Goal: Task Accomplishment & Management: Use online tool/utility

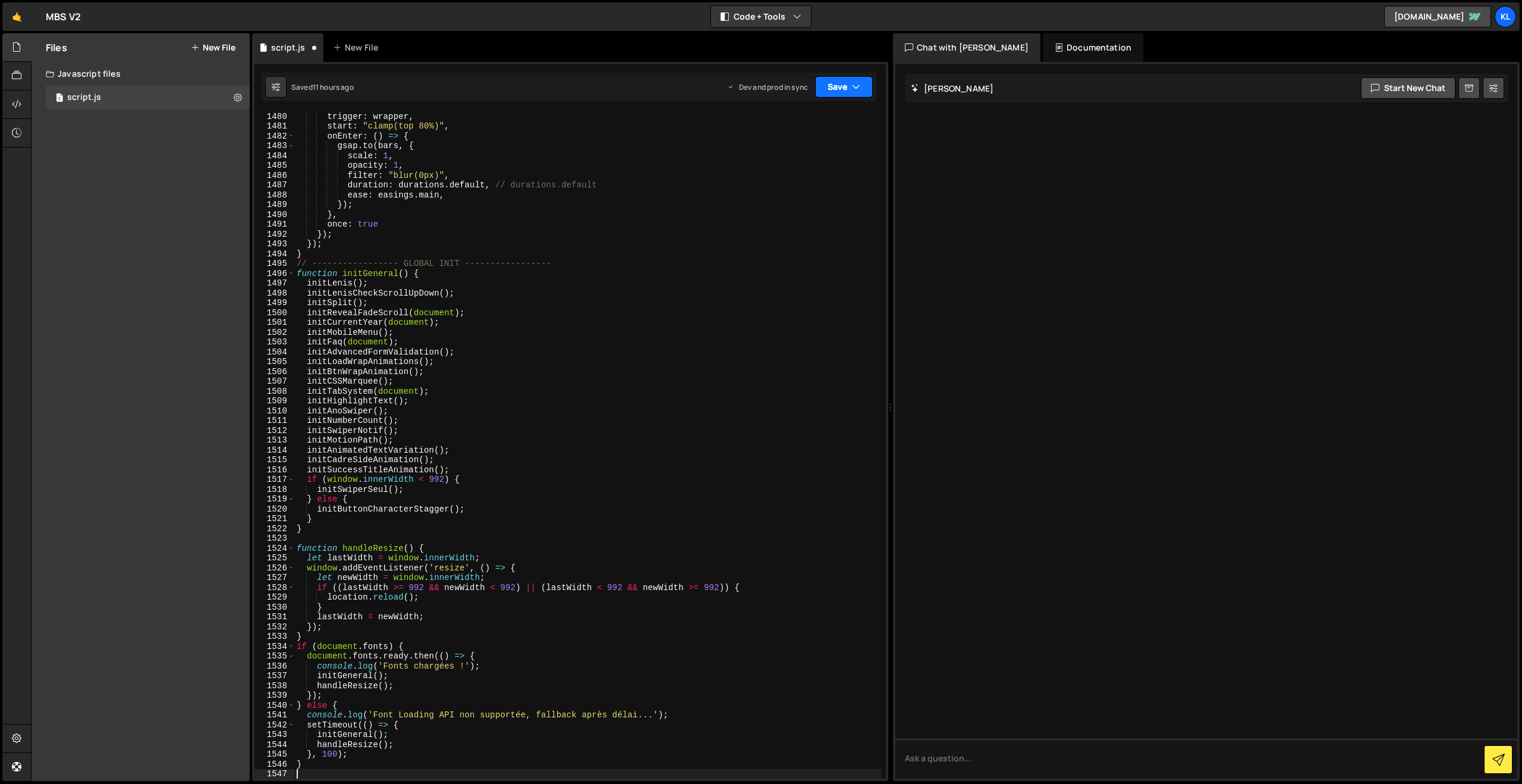
click at [835, 79] on button "Save" at bounding box center [844, 86] width 58 height 21
drag, startPoint x: 799, startPoint y: 158, endPoint x: 569, endPoint y: 6, distance: 275.9
click at [799, 158] on div "Save to Production S" at bounding box center [804, 155] width 124 height 12
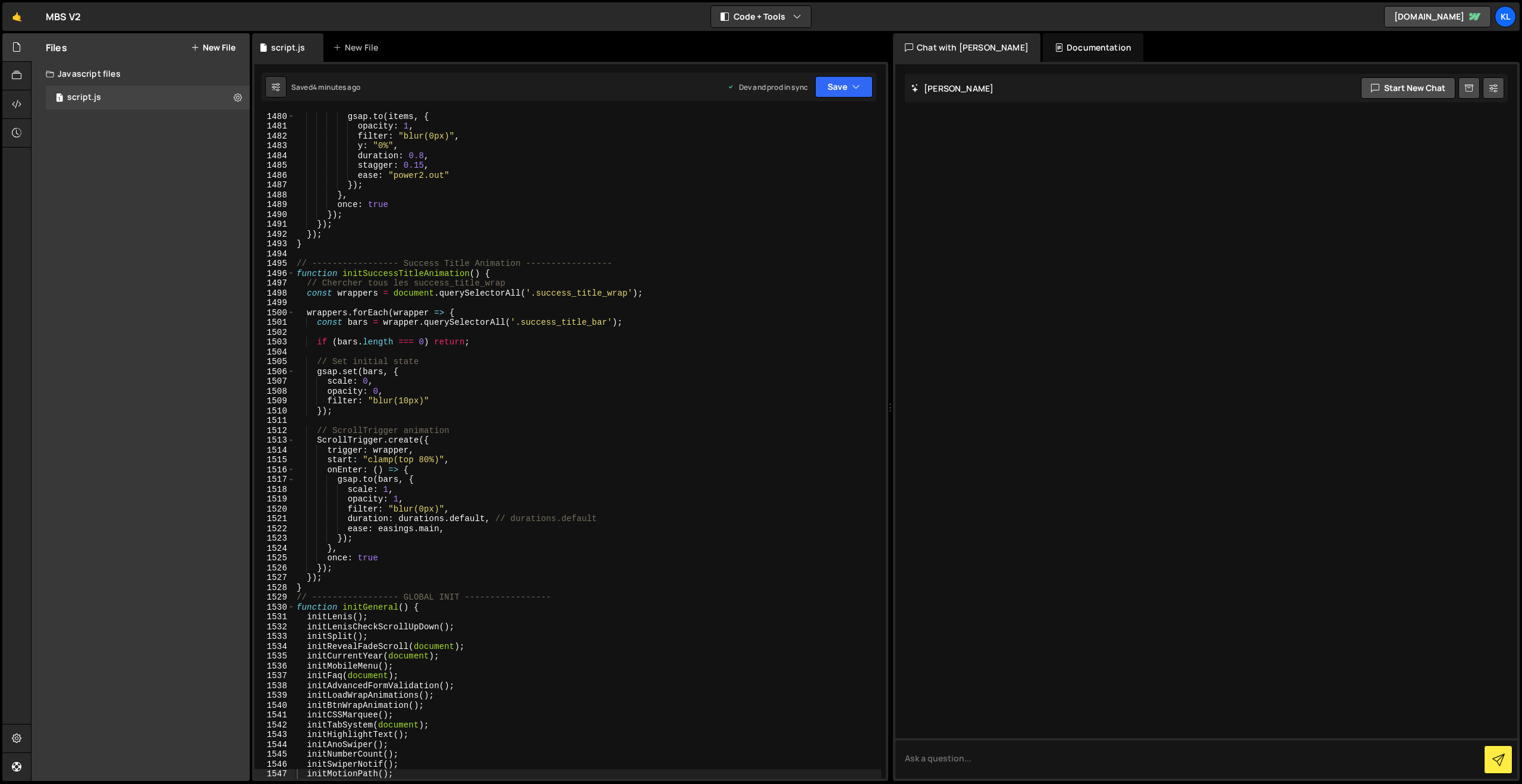
drag, startPoint x: 538, startPoint y: 222, endPoint x: 544, endPoint y: 214, distance: 10.6
click at [538, 222] on div "gsap . to ( items , { opacity : 1 , filter : "blur(0px)" , y : "0%" , duration …" at bounding box center [587, 454] width 587 height 686
type textarea "}"
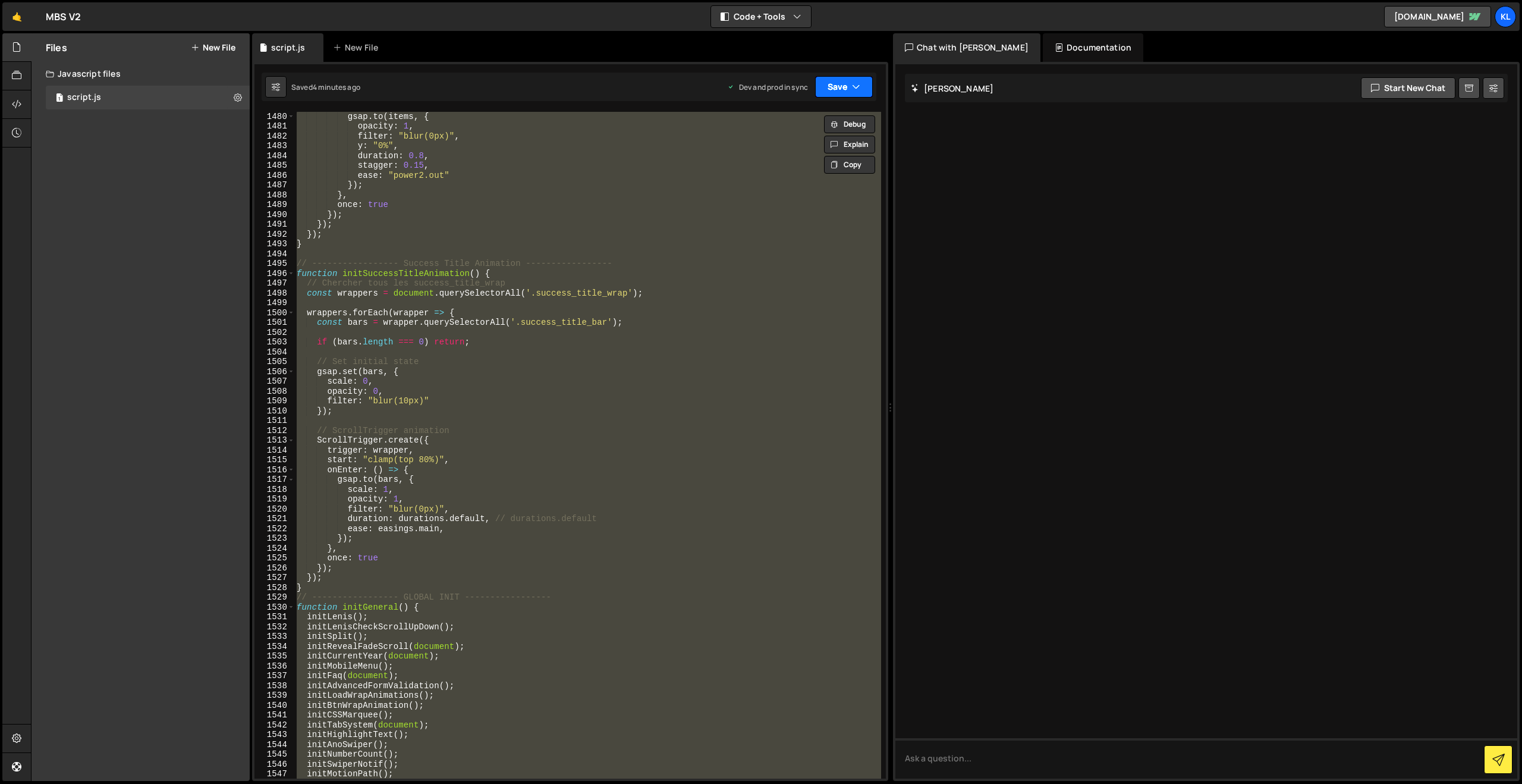
paste textarea
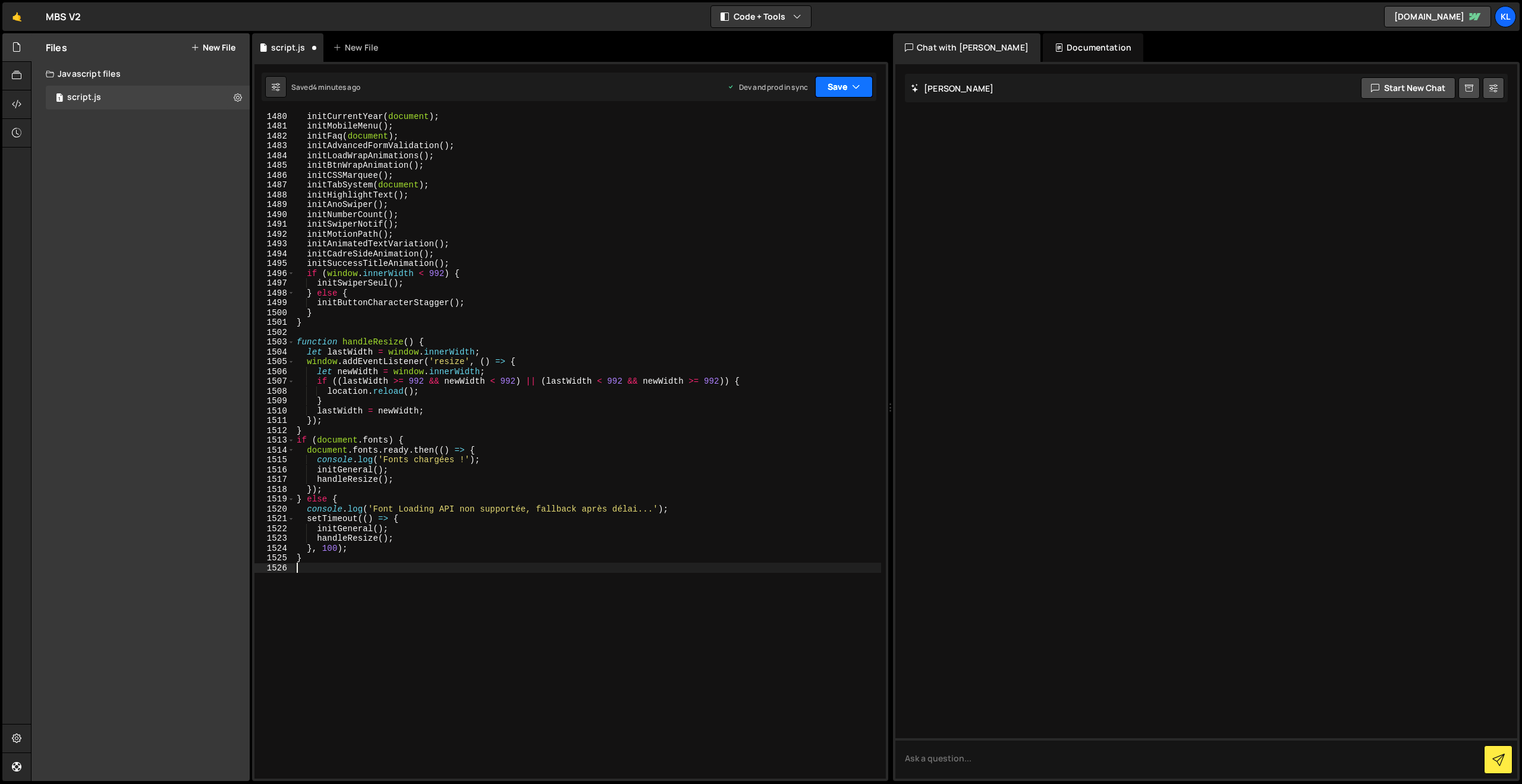
click at [835, 84] on button "Save" at bounding box center [844, 86] width 58 height 21
drag, startPoint x: 784, startPoint y: 171, endPoint x: 687, endPoint y: 79, distance: 132.9
click at [784, 170] on div "4 minutes ago" at bounding box center [786, 167] width 46 height 10
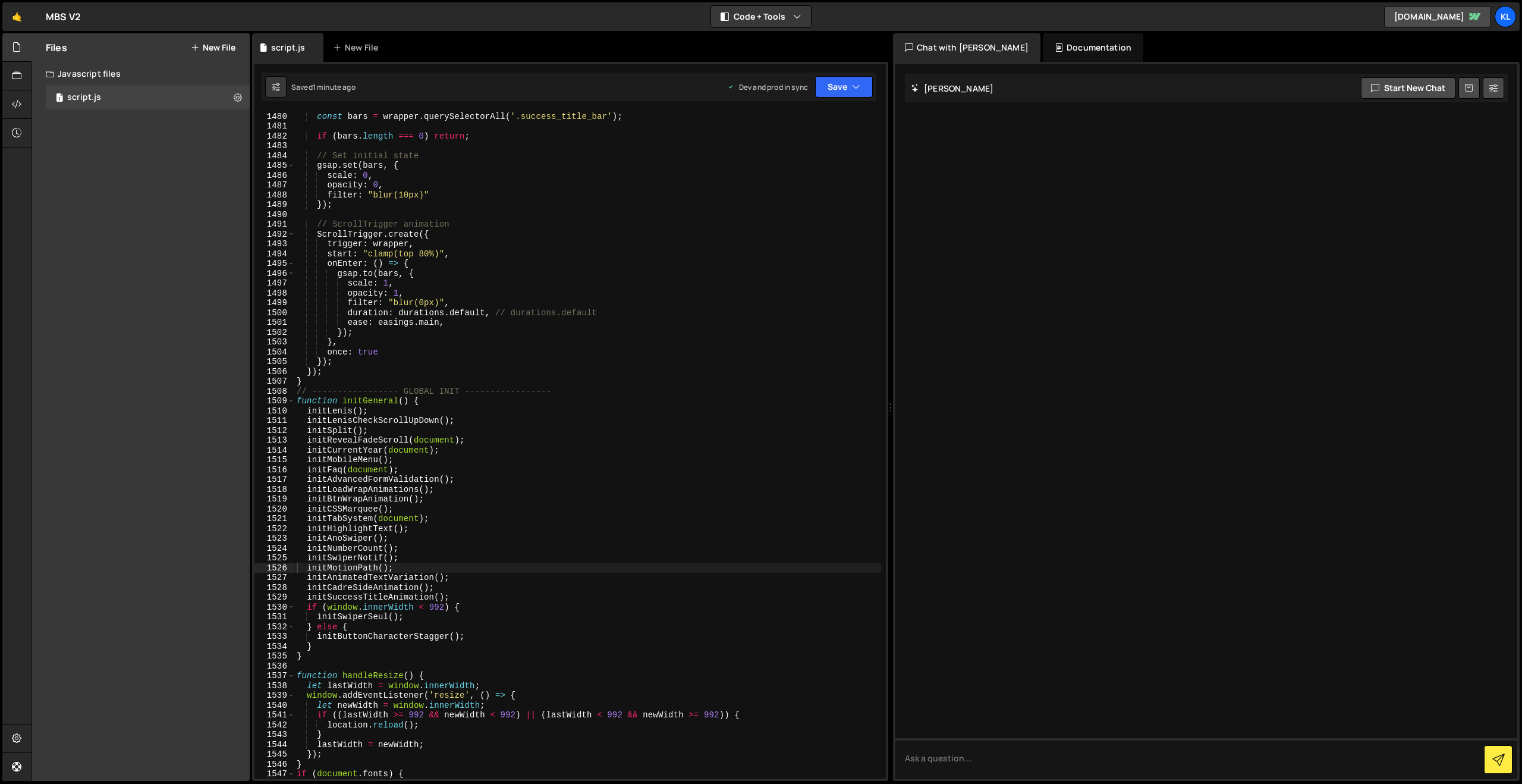
click at [461, 274] on div "const bars = wrapper . querySelectorAll ( '.success_title_bar' ) ; if ( bars . …" at bounding box center [587, 454] width 587 height 686
type textarea "}"
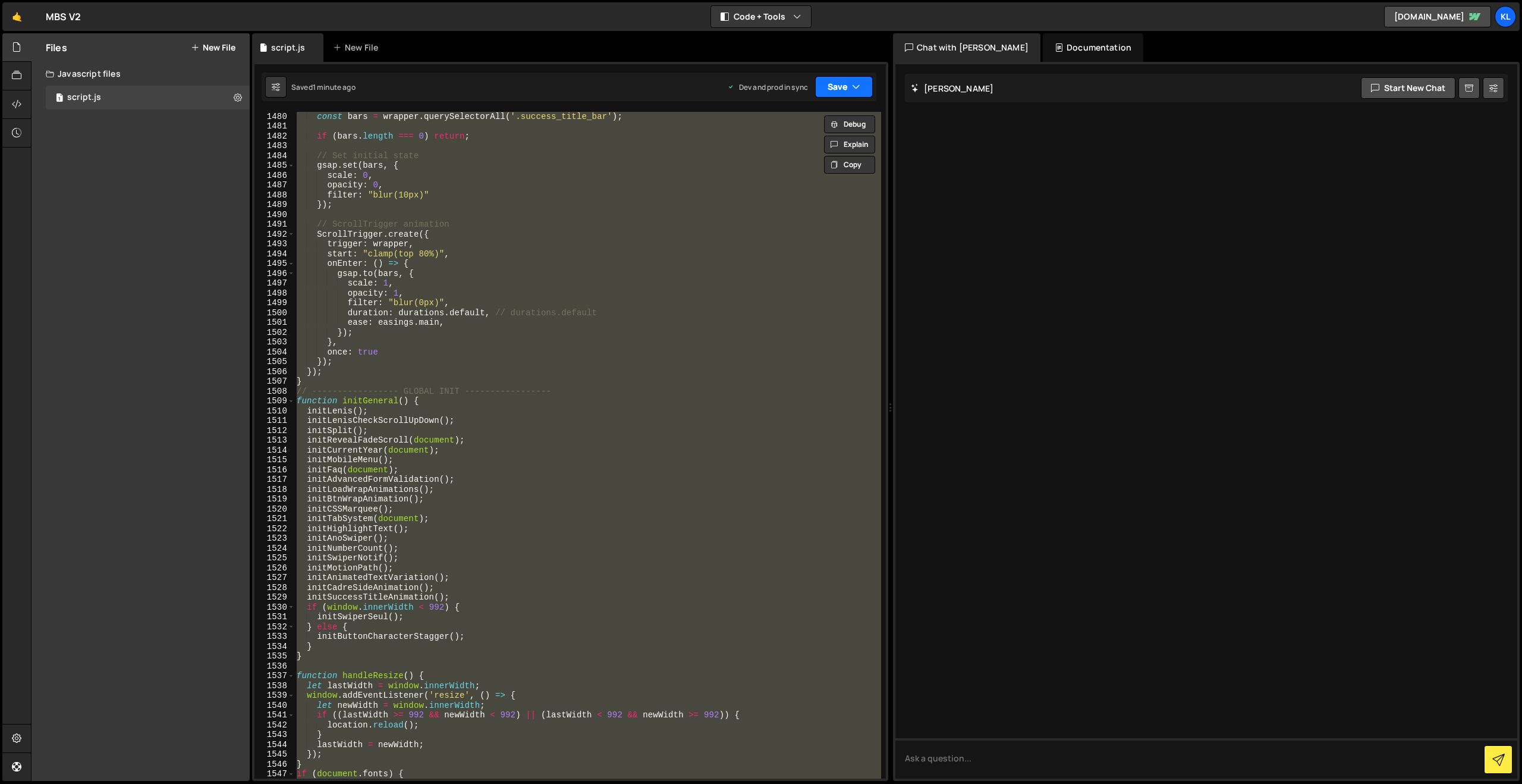
paste textarea
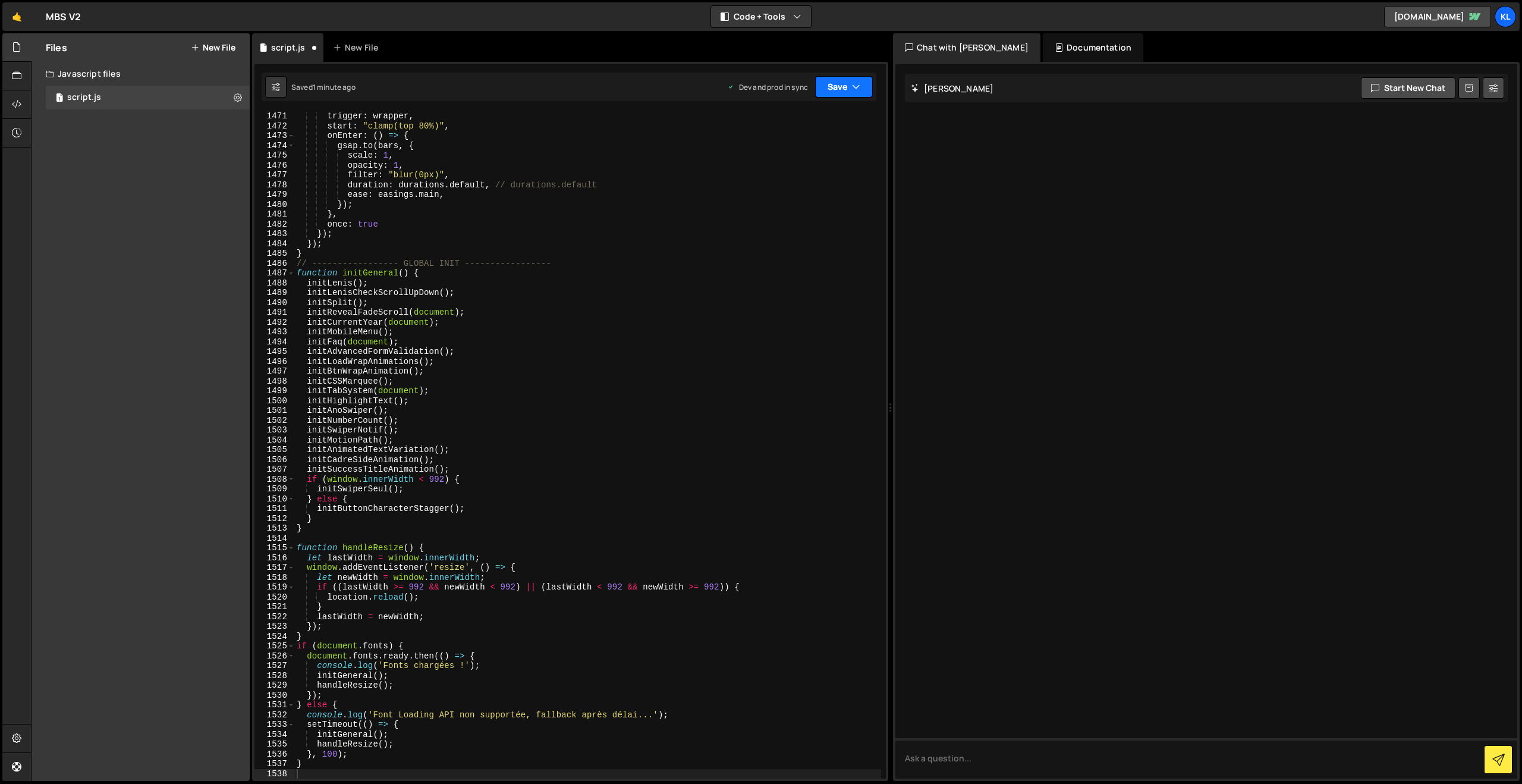
click at [832, 87] on button "Save" at bounding box center [844, 86] width 58 height 21
click at [778, 161] on div "Saved 1 minute ago" at bounding box center [804, 168] width 124 height 14
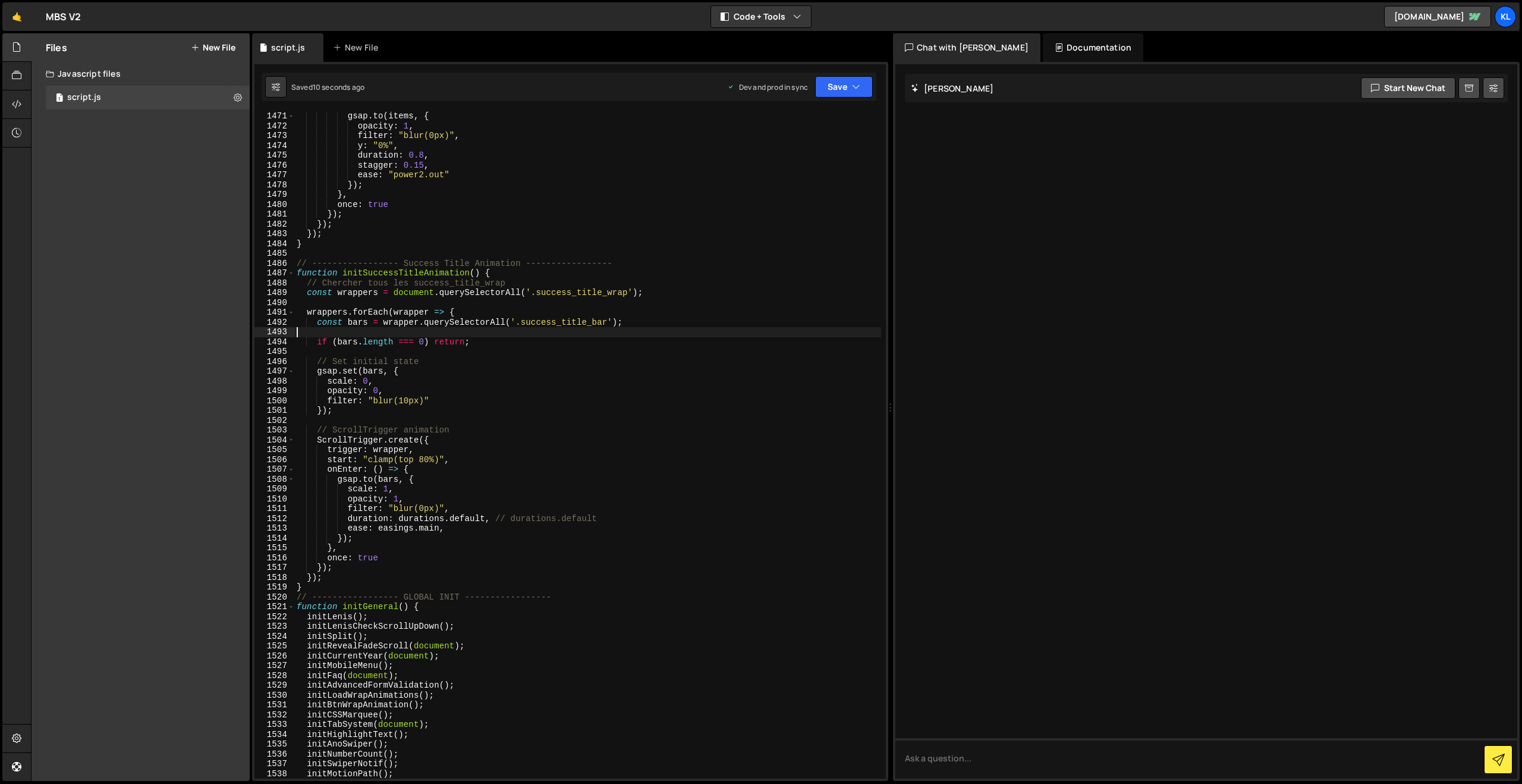
drag, startPoint x: 532, startPoint y: 341, endPoint x: 554, endPoint y: 312, distance: 36.5
click at [531, 341] on div "gsap . to ( items , { opacity : 1 , filter : "blur(0px)" , y : "0%" , duration …" at bounding box center [587, 454] width 587 height 686
type textarea "}"
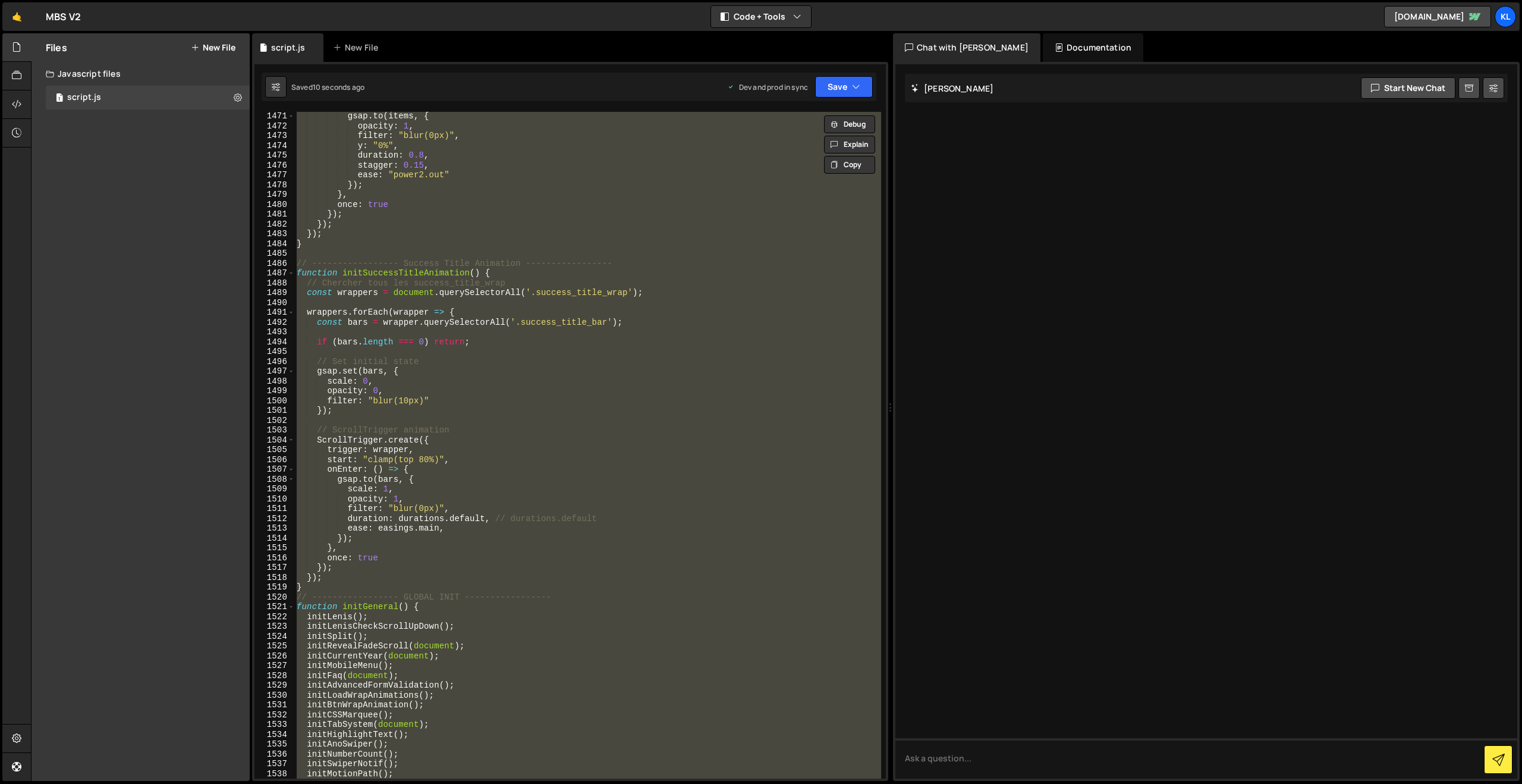
paste textarea
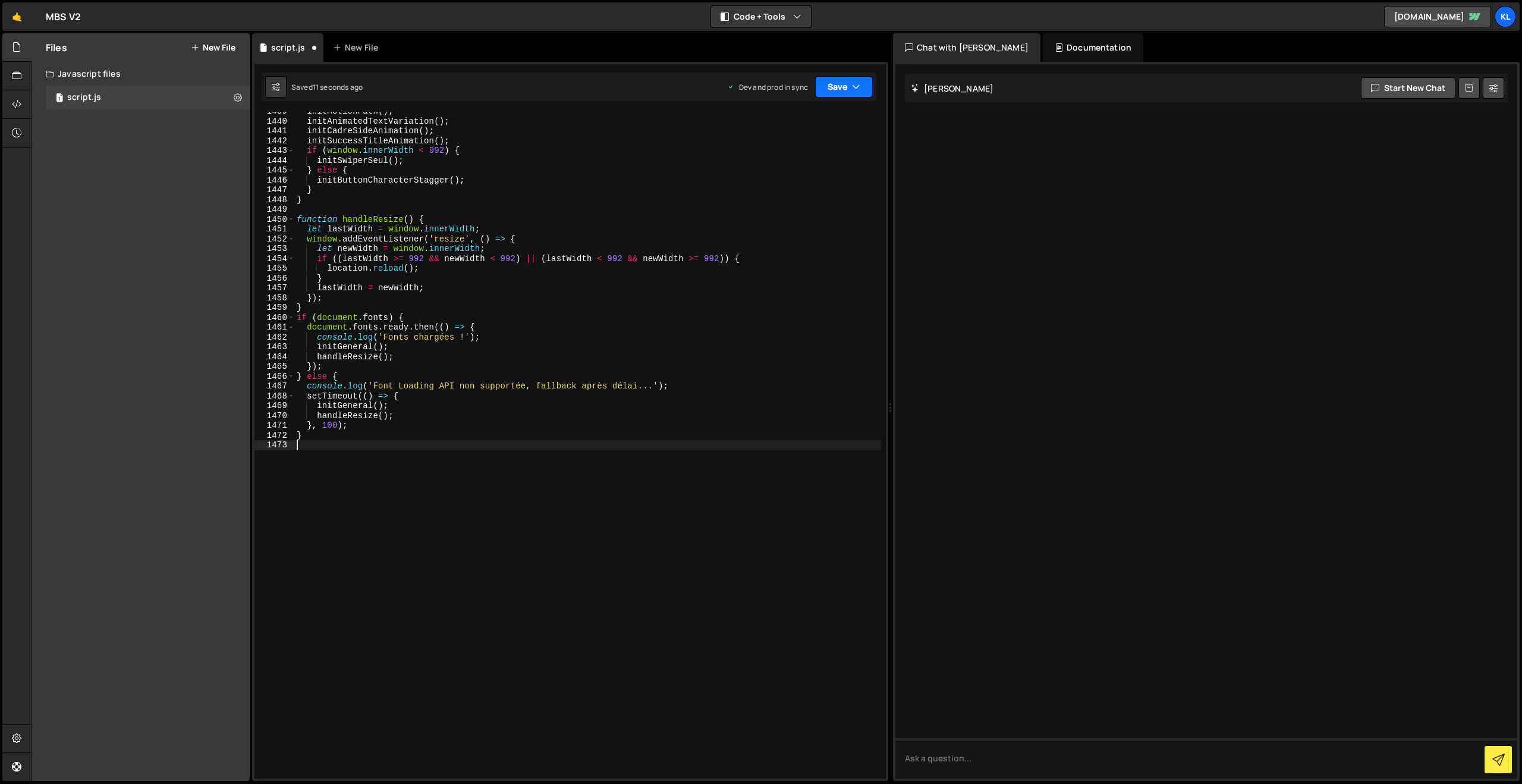
click at [837, 86] on button "Save" at bounding box center [844, 86] width 58 height 21
click at [748, 137] on button "Save to Staging S Saved 11 seconds ago" at bounding box center [804, 123] width 143 height 39
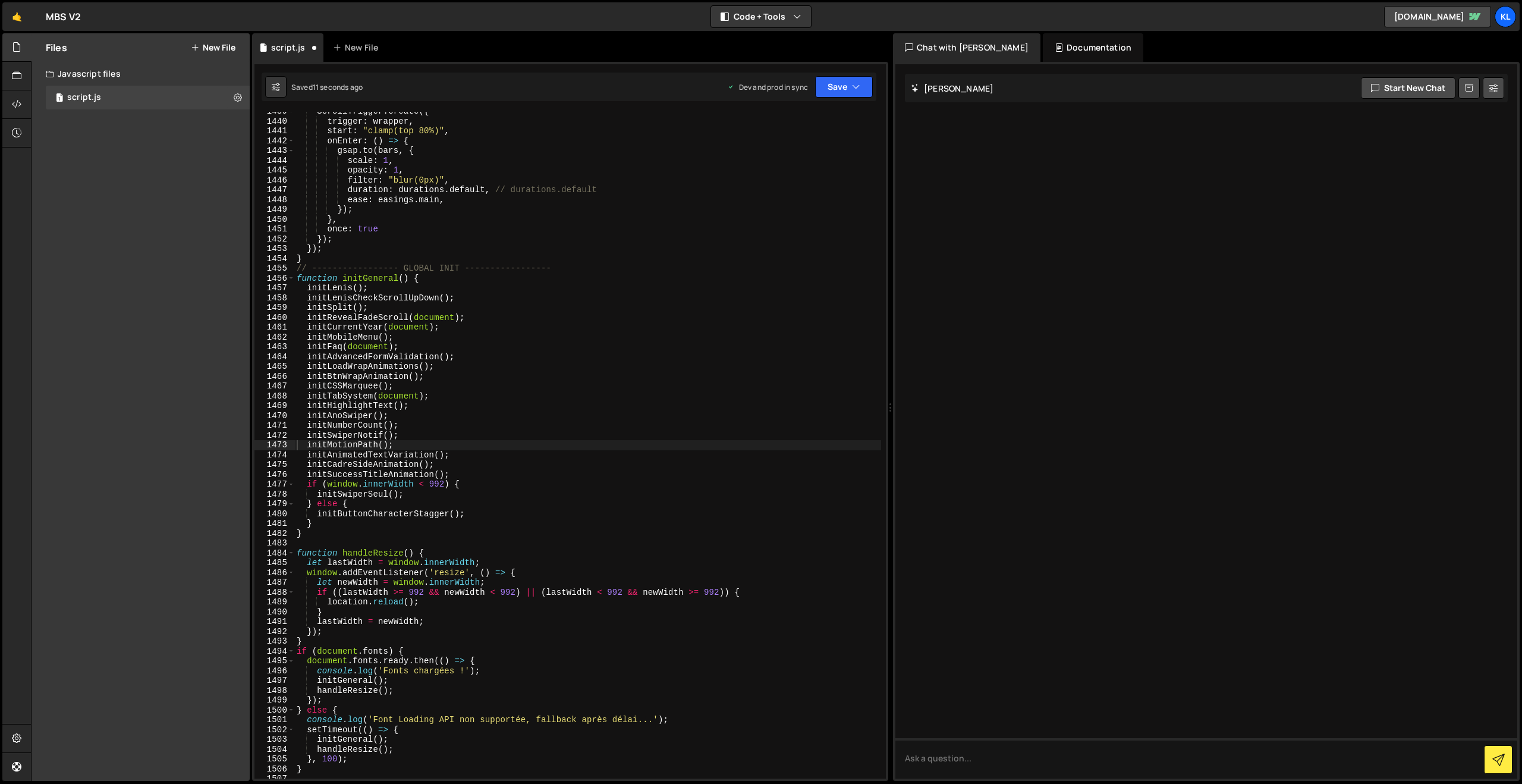
scroll to position [14115, 0]
click at [830, 93] on button "Save" at bounding box center [844, 86] width 58 height 21
click at [781, 186] on div "ScrollTrigger . create ({ trigger : wrapper , start : "clamp(top 80%)" , onEnte…" at bounding box center [587, 449] width 587 height 686
click at [814, 107] on div "1 Type cmd + s to save your Javascript file. הההההההההההההההההההההההההההההההההה…" at bounding box center [570, 421] width 636 height 719
drag, startPoint x: 828, startPoint y: 95, endPoint x: 824, endPoint y: 100, distance: 6.8
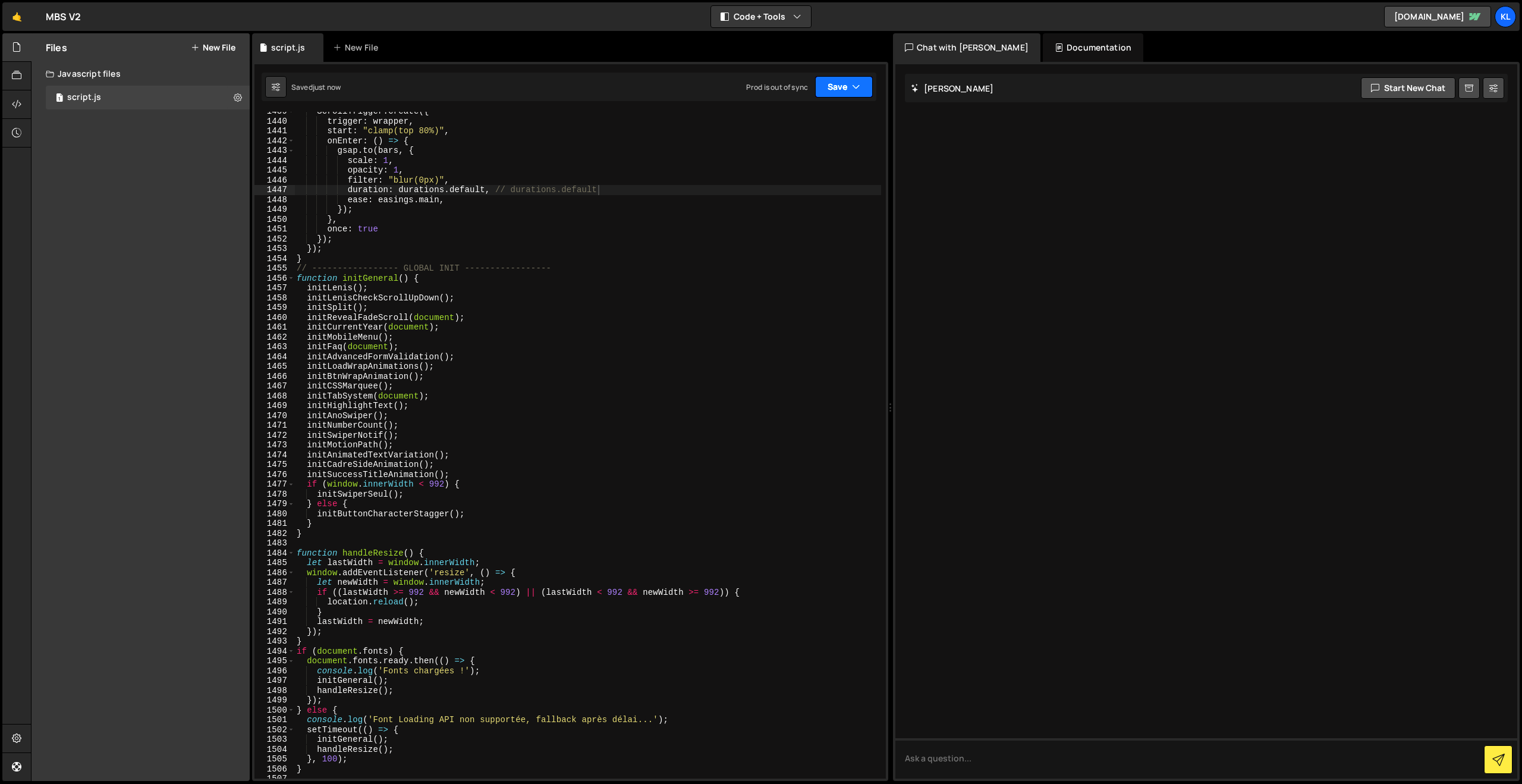
click at [828, 95] on button "Save" at bounding box center [844, 86] width 58 height 21
drag, startPoint x: 793, startPoint y: 159, endPoint x: 590, endPoint y: 33, distance: 238.8
click at [793, 159] on div "Save to Production S" at bounding box center [804, 155] width 124 height 12
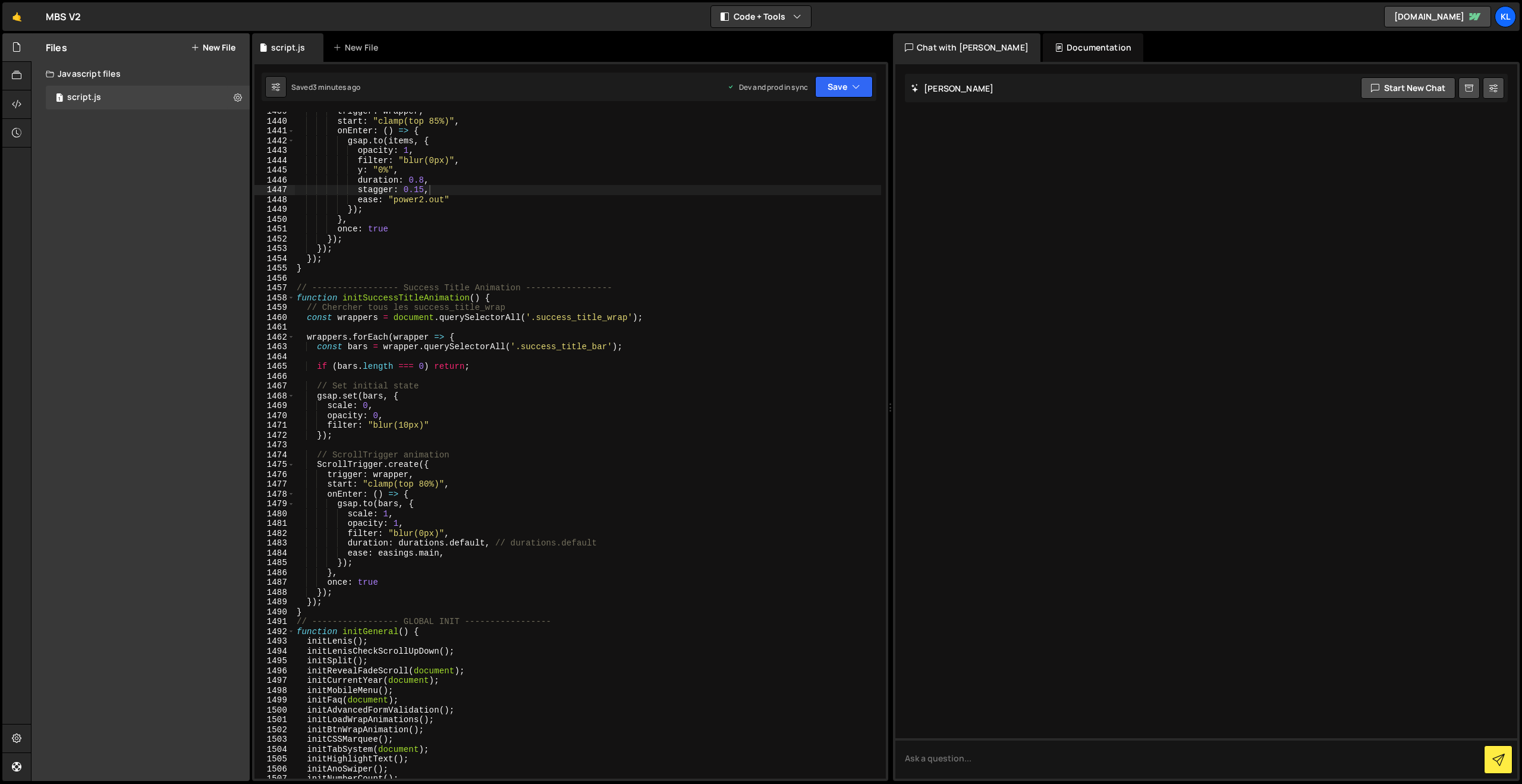
click at [633, 206] on div "trigger : wrapper , start : "clamp(top 85%)" , onEnter : ( ) => { gsap . to ( i…" at bounding box center [587, 449] width 587 height 686
type textarea "}"
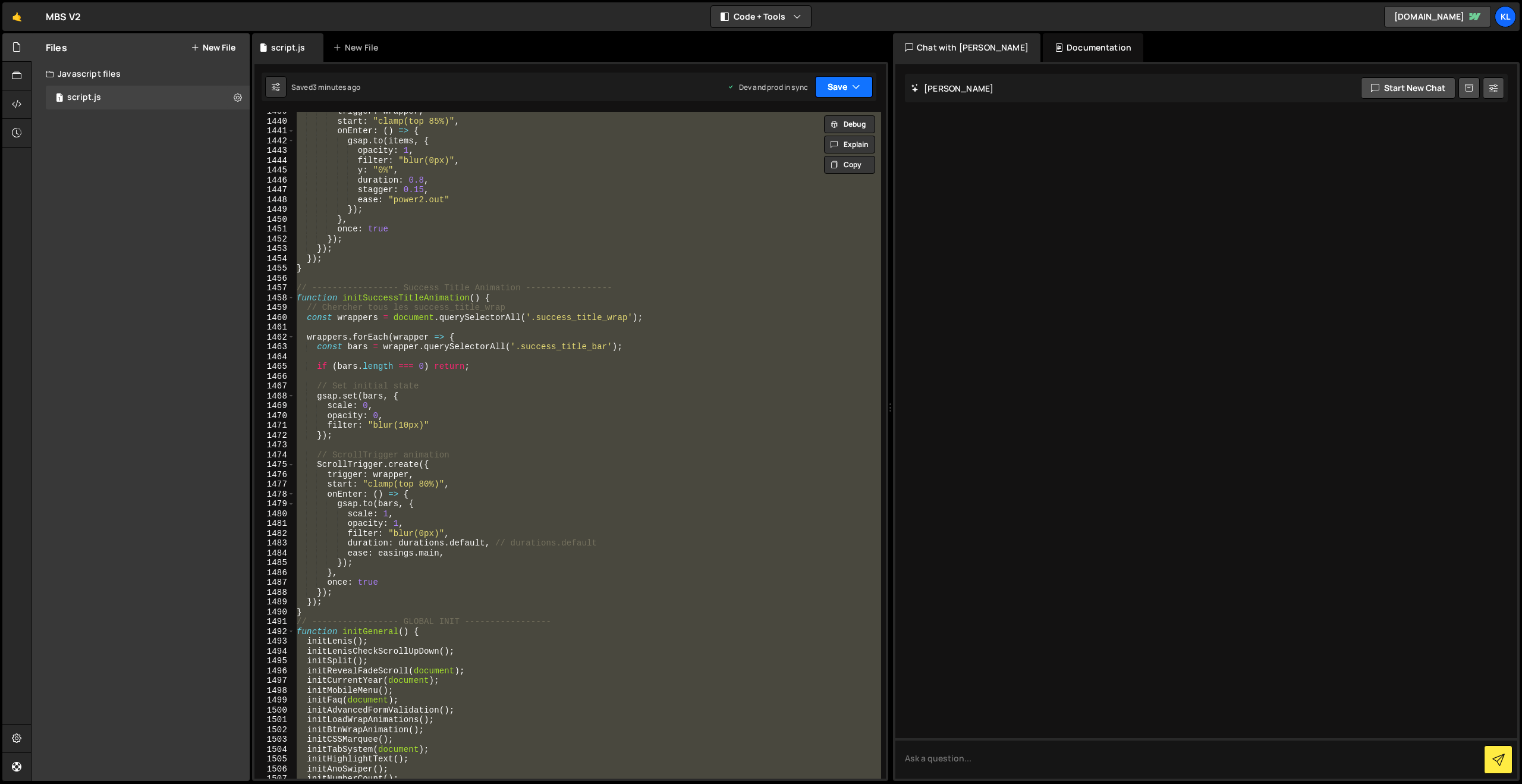
paste textarea
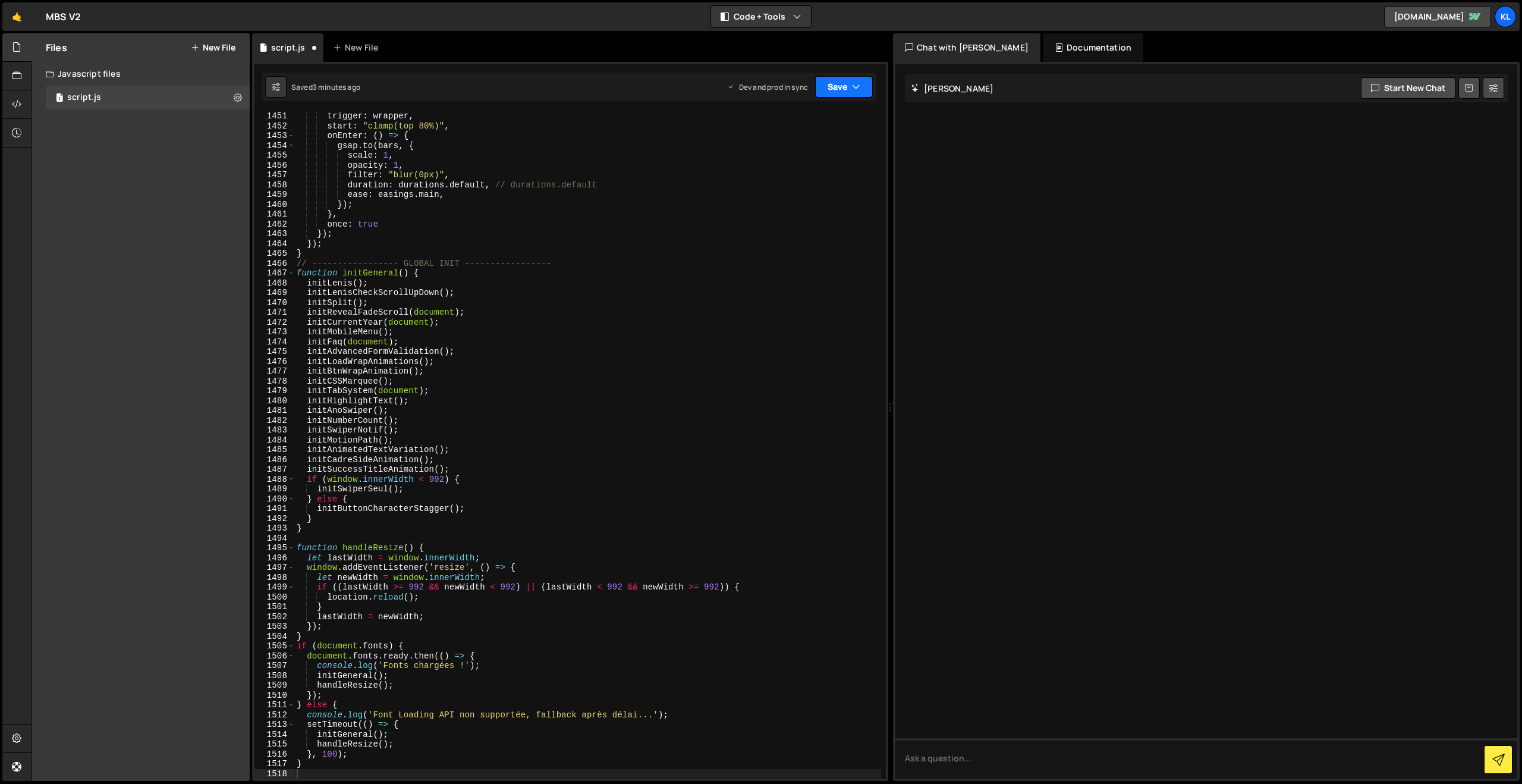
drag, startPoint x: 829, startPoint y: 87, endPoint x: 816, endPoint y: 110, distance: 26.1
click at [829, 87] on button "Save" at bounding box center [844, 86] width 58 height 21
click at [775, 161] on div "Saved 3 minutes ago" at bounding box center [804, 168] width 124 height 14
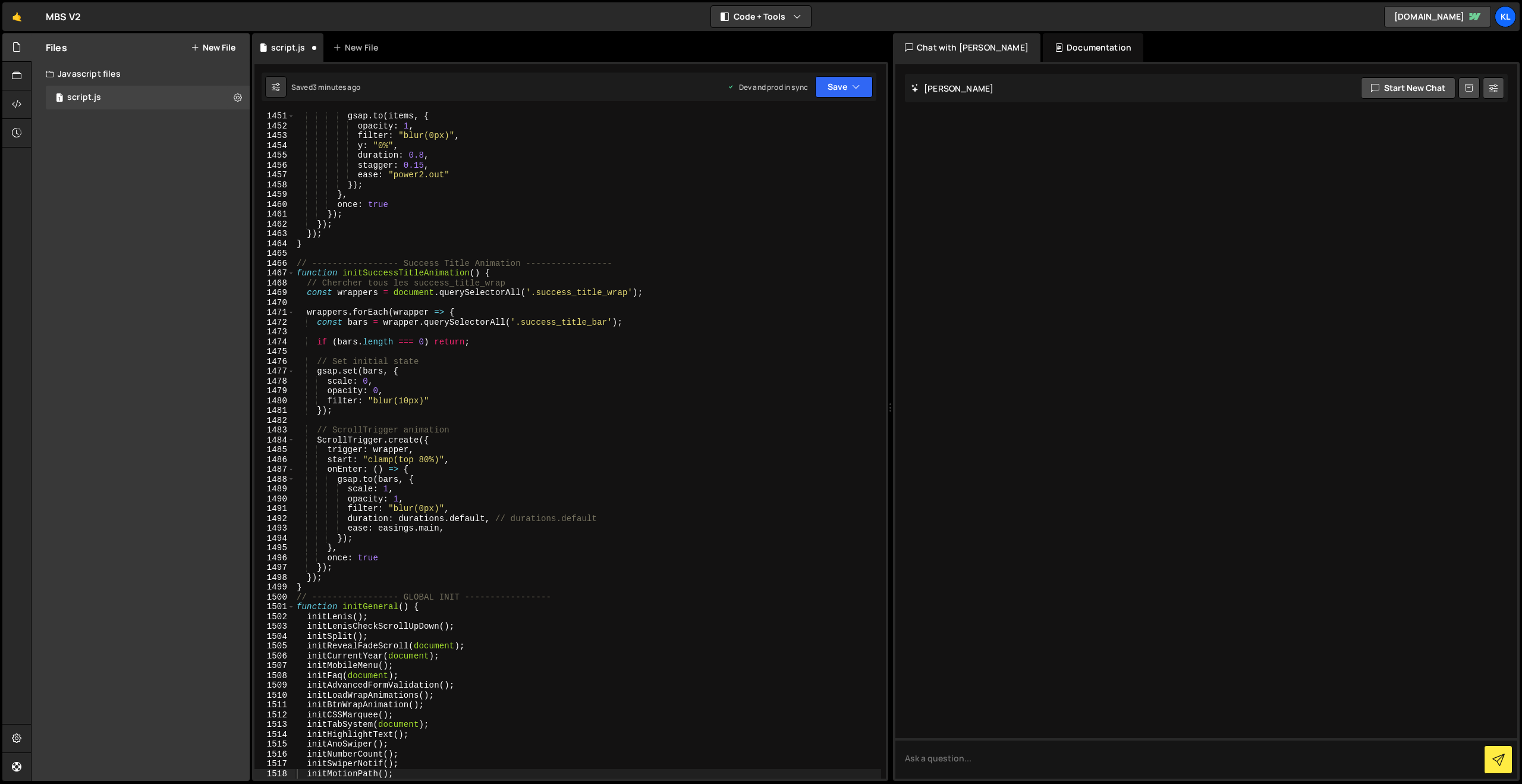
scroll to position [14228, 0]
